Goal: Find specific page/section: Find specific page/section

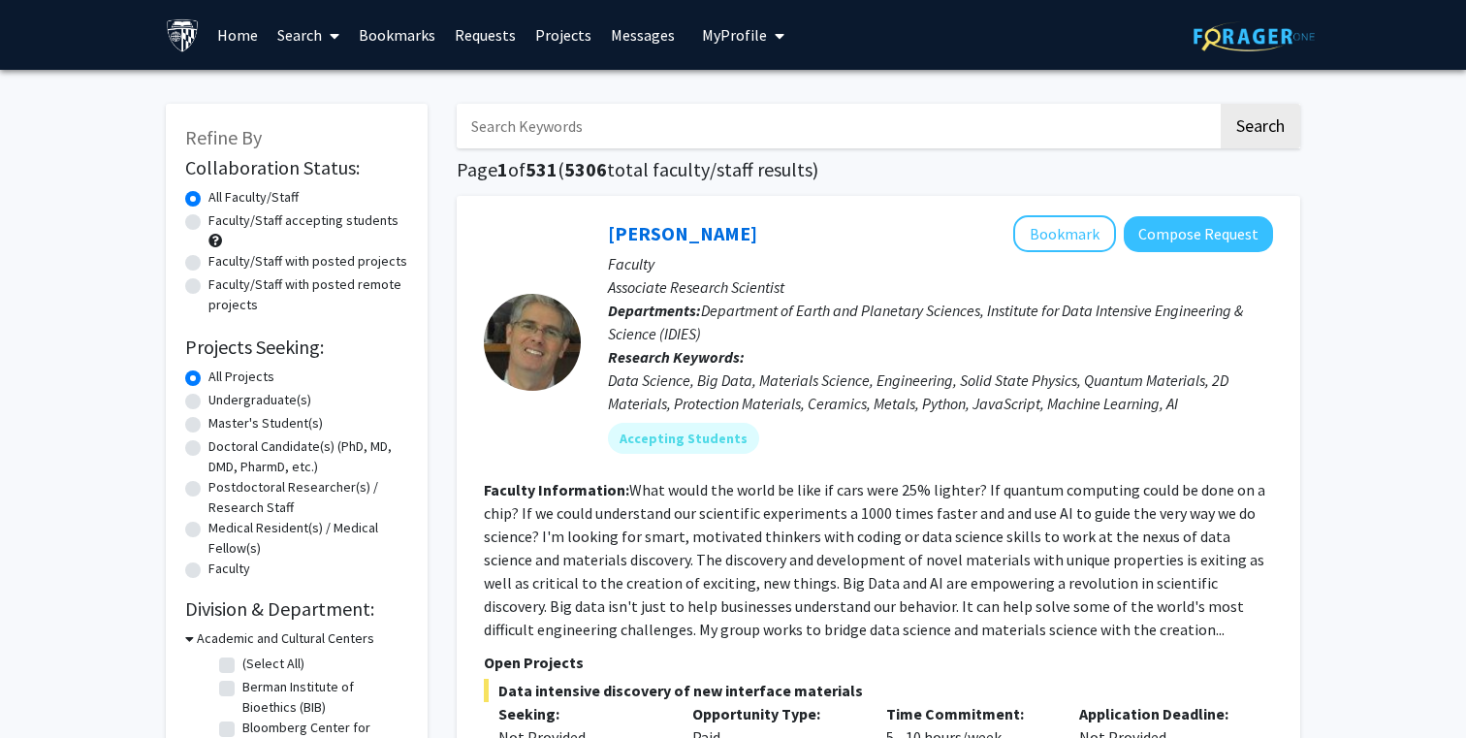
click at [313, 35] on link "Search" at bounding box center [308, 35] width 81 height 68
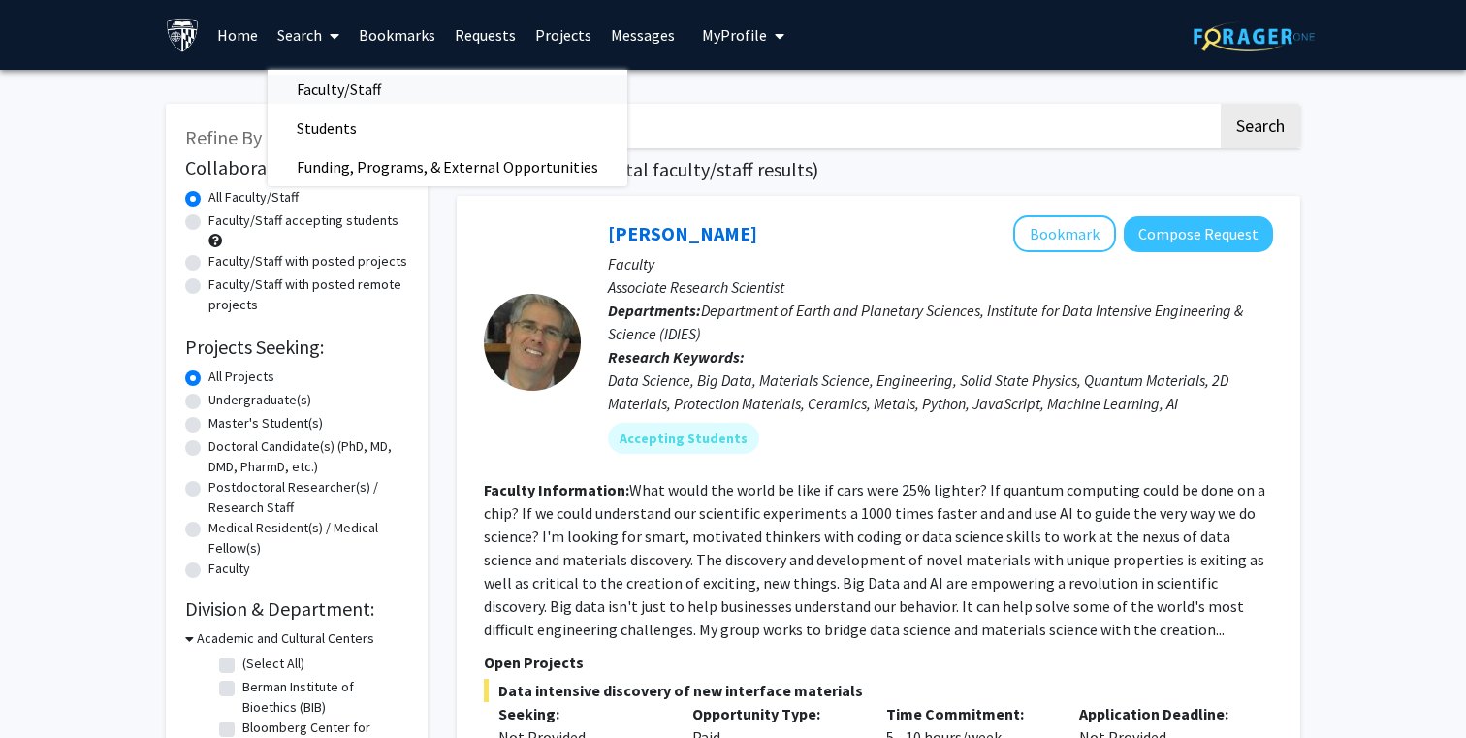
click at [347, 81] on span "Faculty/Staff" at bounding box center [339, 89] width 143 height 39
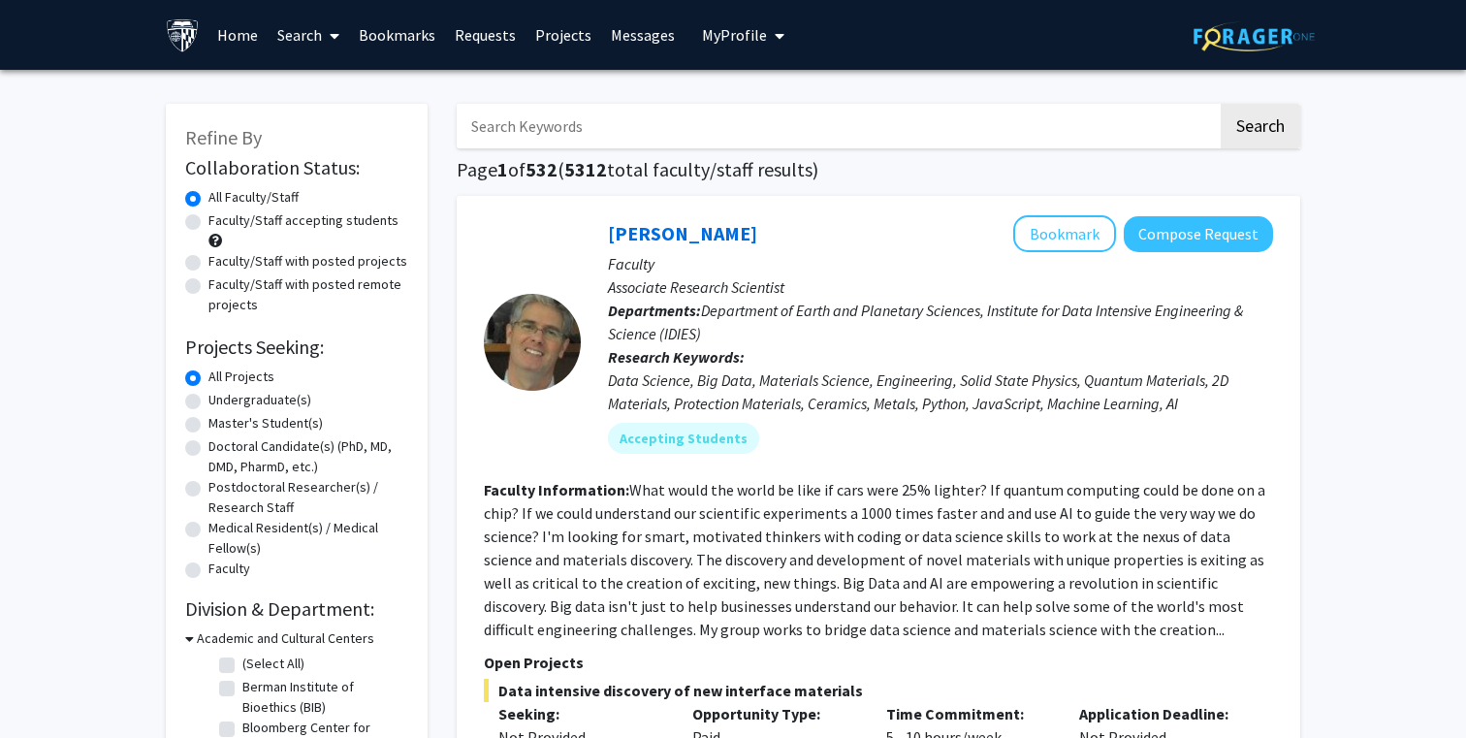
click at [551, 31] on link "Projects" at bounding box center [563, 35] width 76 height 68
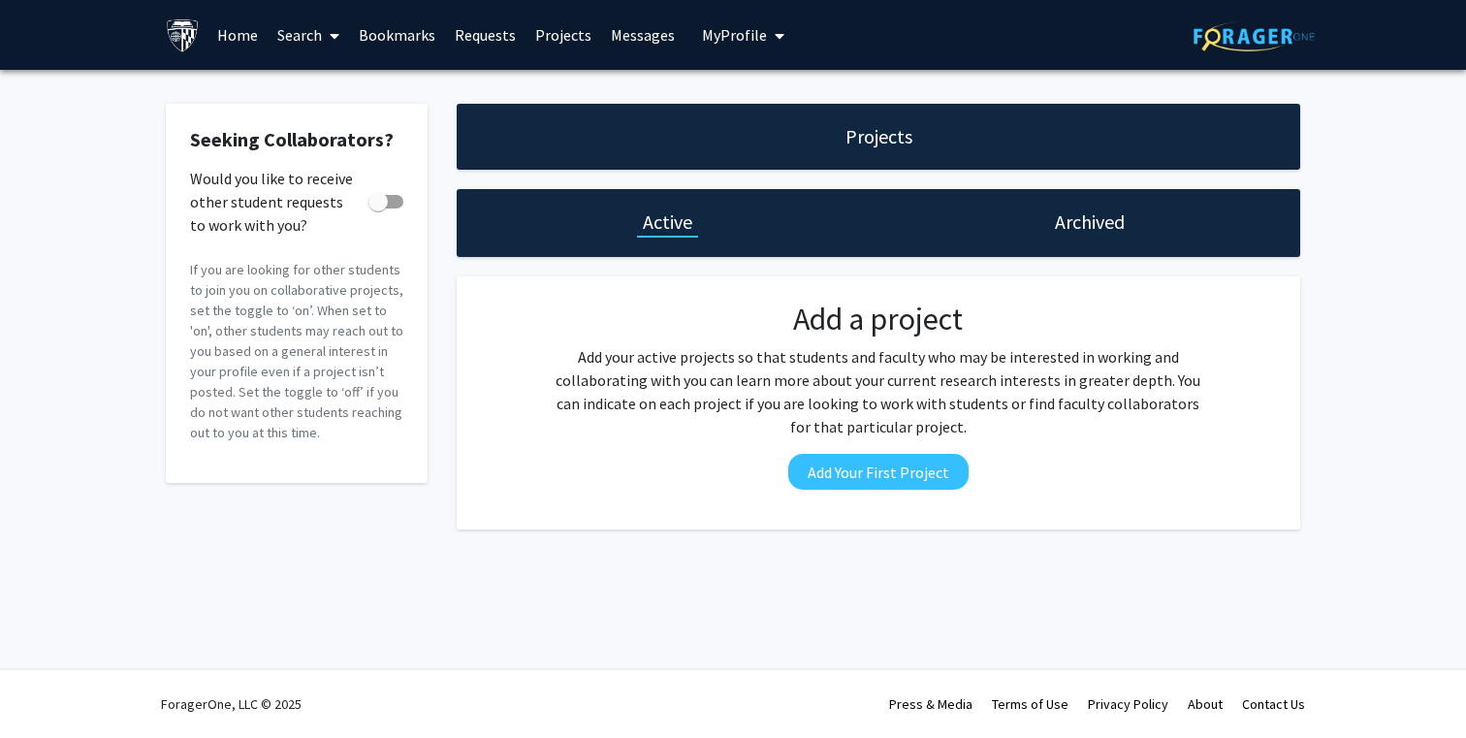
click at [317, 37] on link "Search" at bounding box center [308, 35] width 81 height 68
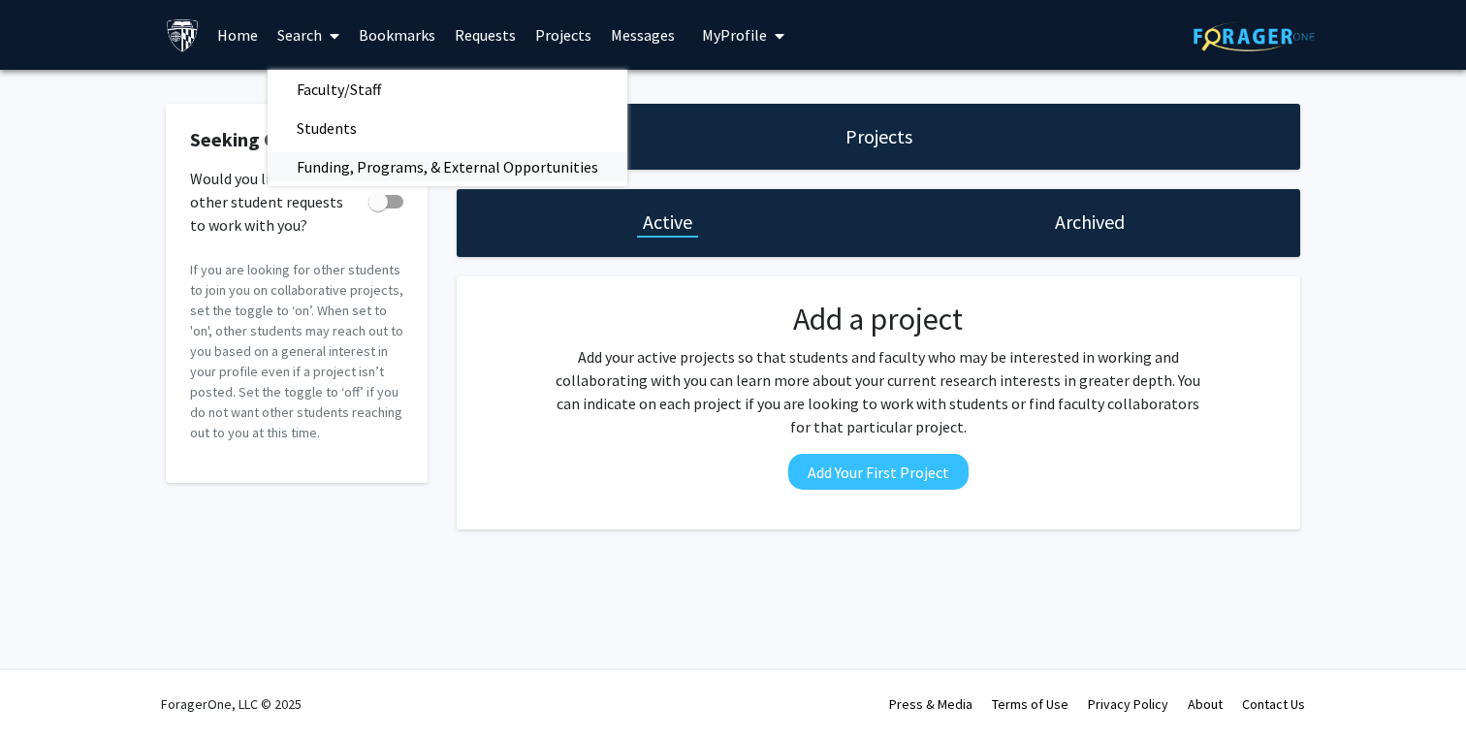
click at [340, 164] on span "Funding, Programs, & External Opportunities" at bounding box center [448, 166] width 360 height 39
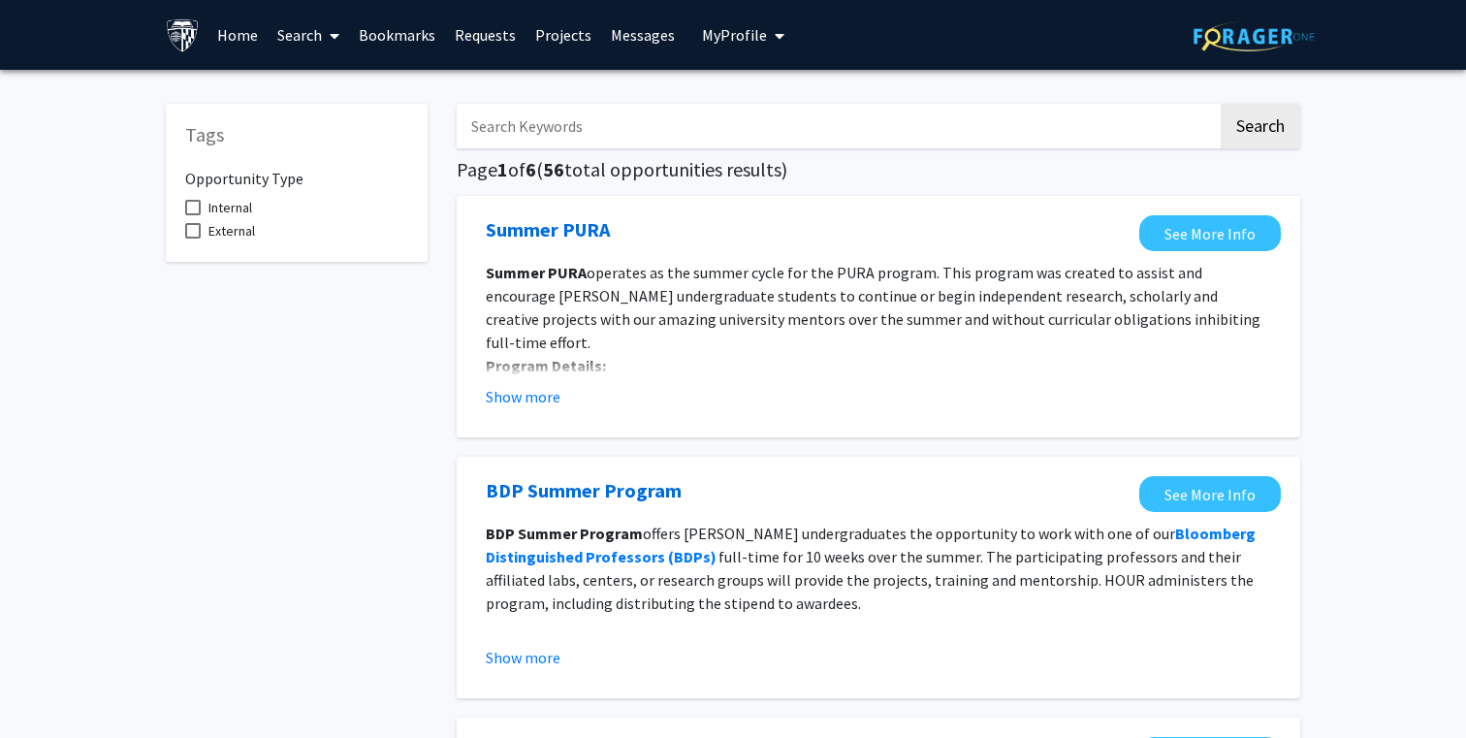
click at [321, 34] on link "Search" at bounding box center [308, 35] width 81 height 68
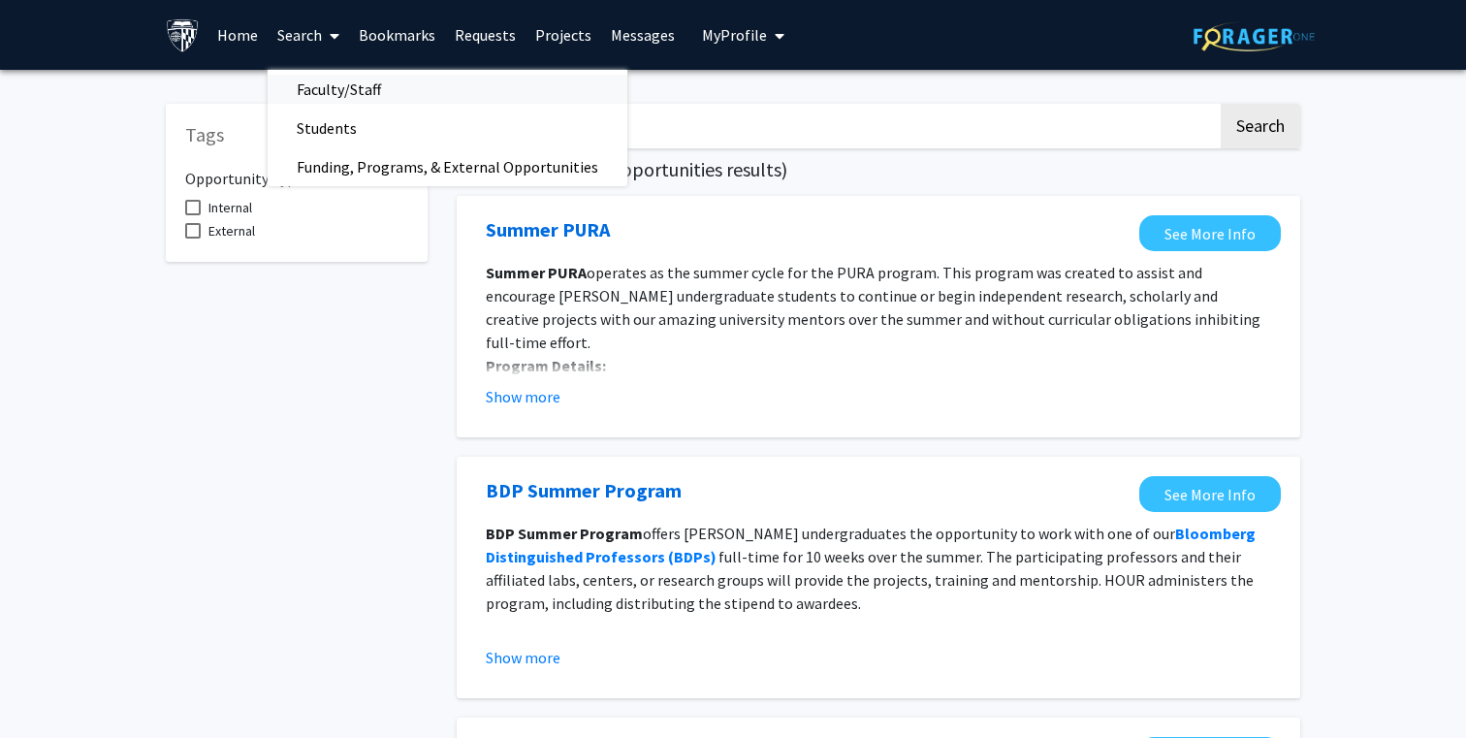
click at [342, 86] on span "Faculty/Staff" at bounding box center [339, 89] width 143 height 39
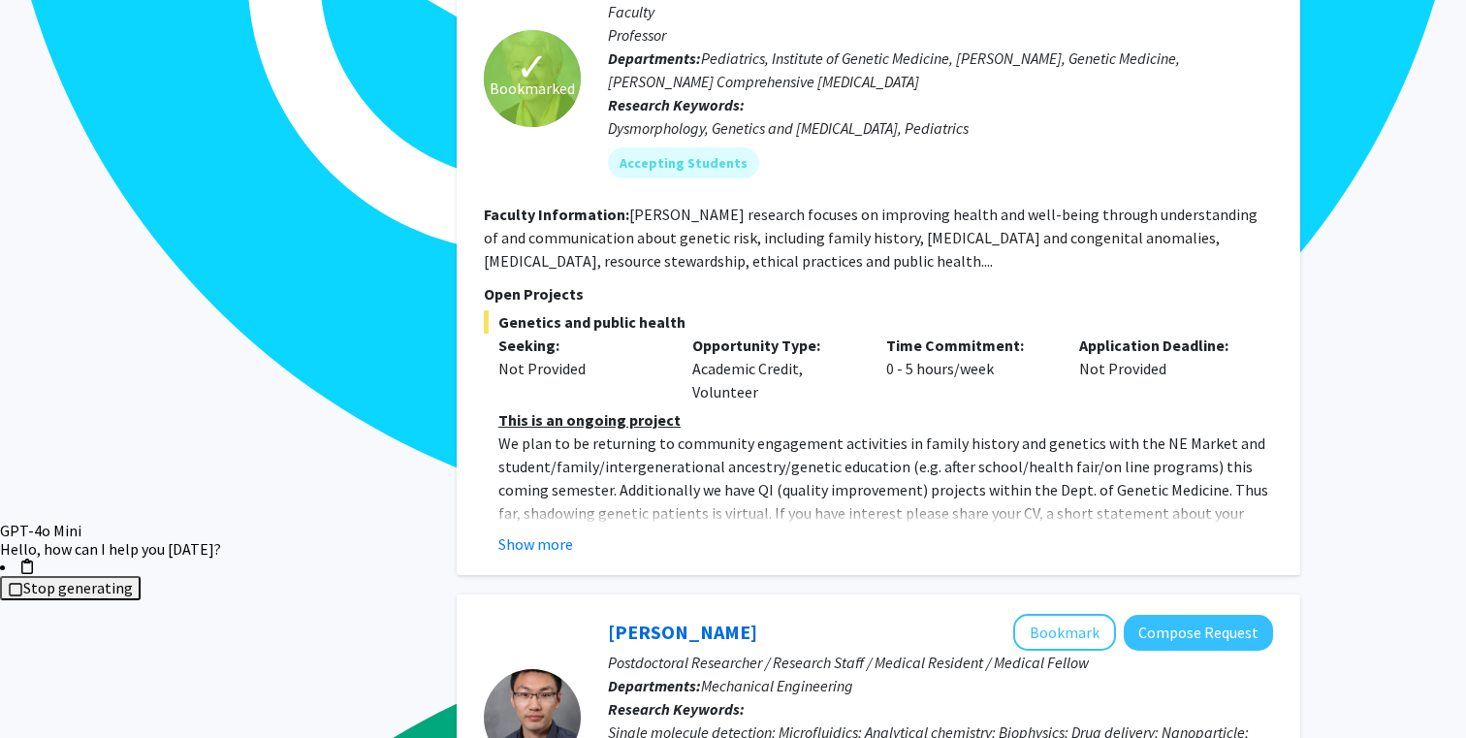
scroll to position [2400, 0]
